Goal: Transaction & Acquisition: Purchase product/service

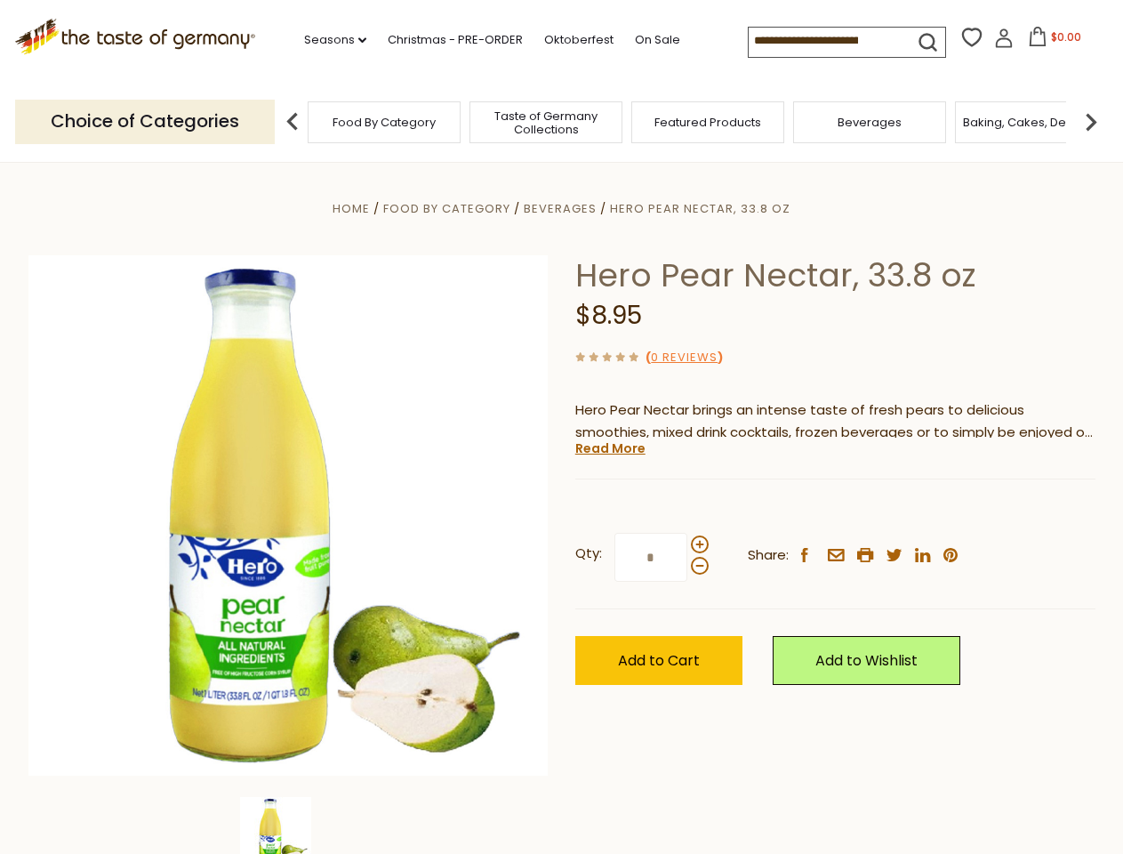
click at [561, 427] on div "Home Food By Category [GEOGRAPHIC_DATA] Hero Pear Nectar, 33.8 oz Hero Pear Nec…" at bounding box center [562, 539] width 1094 height 685
click at [328, 40] on link "Seasons dropdown_arrow" at bounding box center [335, 40] width 62 height 20
click at [825, 41] on input at bounding box center [824, 40] width 150 height 25
click at [1051, 42] on span "$0.00" at bounding box center [1066, 36] width 30 height 15
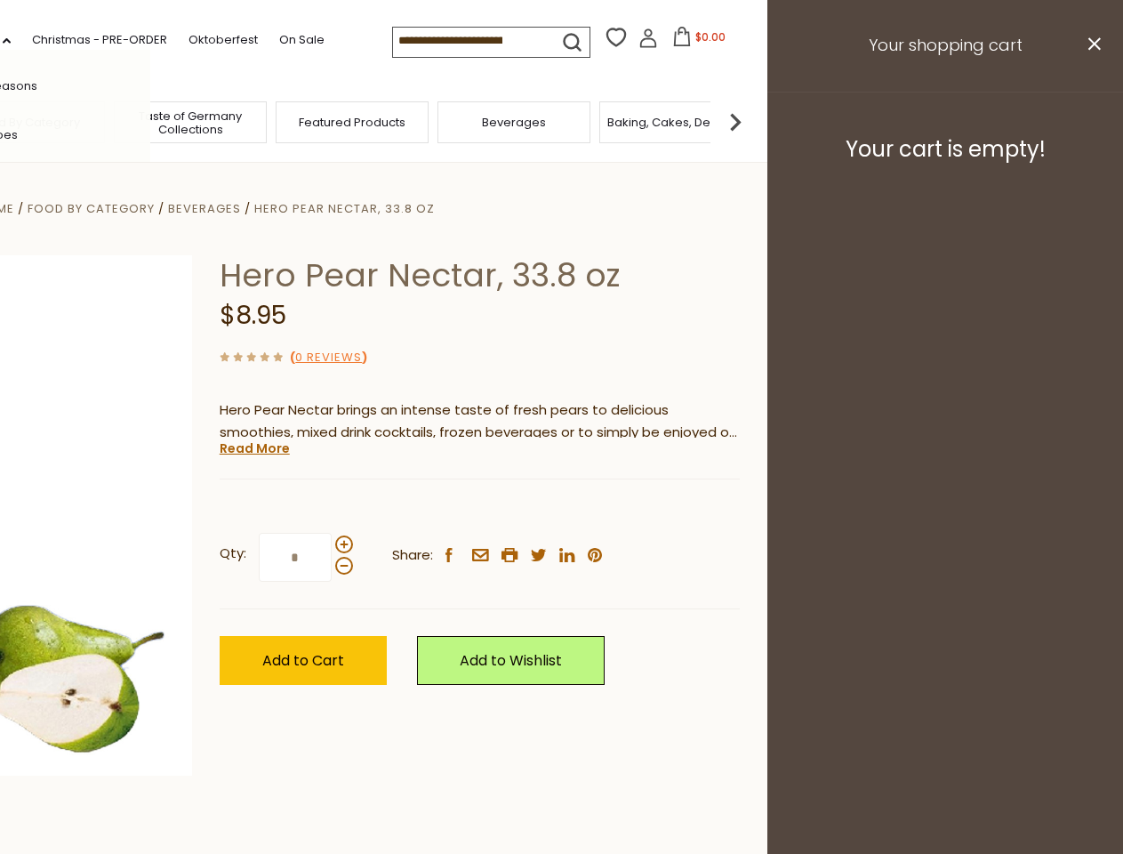
click at [150, 121] on div "All Seasons Recipes Game Day [DATE] [DATE] [DATE][PERSON_NAME] [DATE] Springfes…" at bounding box center [49, 427] width 202 height 754
click at [753, 121] on img at bounding box center [736, 122] width 36 height 36
click at [561, 508] on div "Qty: * Share: facebook email printer twitter linkedin pinterest" at bounding box center [480, 557] width 520 height 103
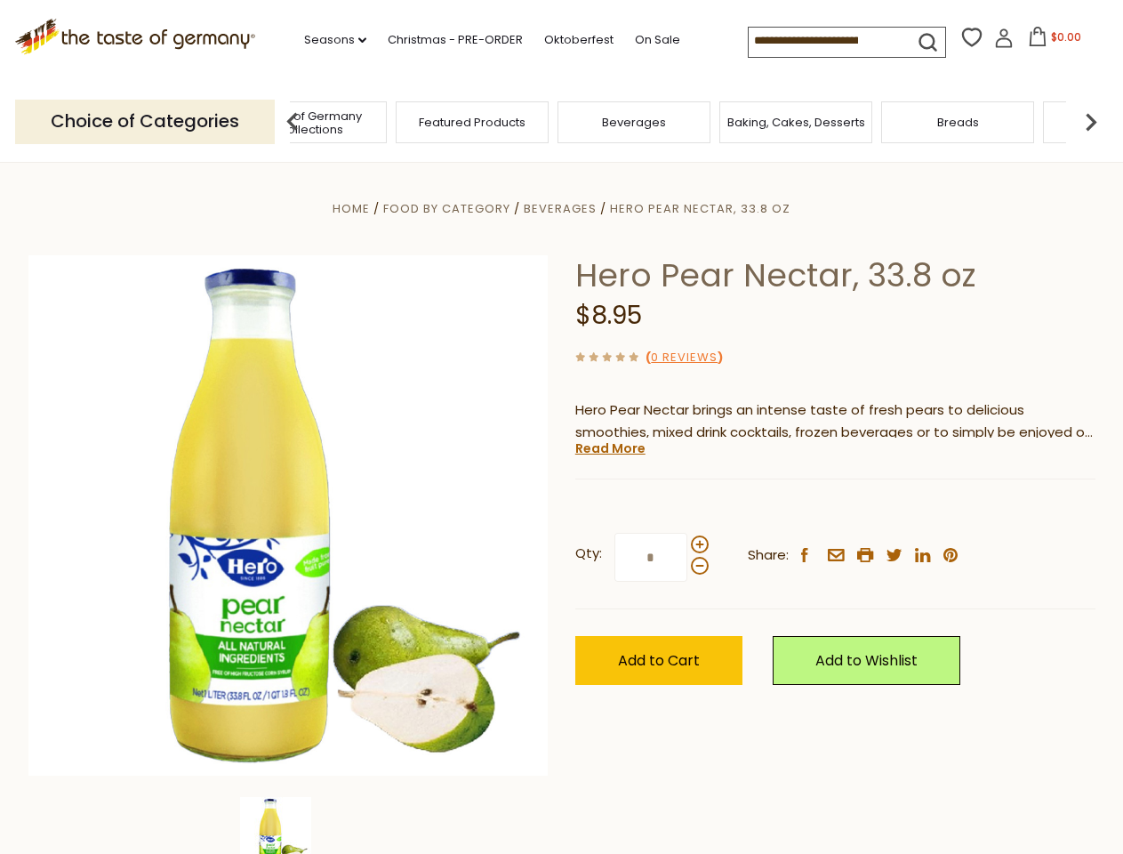
click at [288, 825] on img at bounding box center [275, 832] width 71 height 71
click at [609, 448] on link "Read More" at bounding box center [610, 448] width 70 height 18
